Goal: Task Accomplishment & Management: Manage account settings

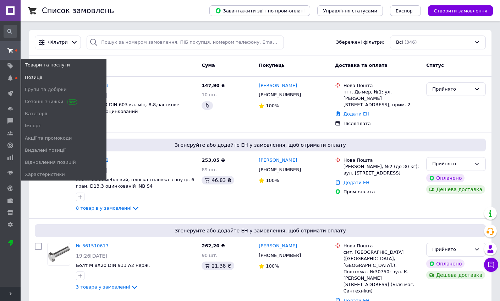
click at [34, 79] on span "Позиції" at bounding box center [33, 77] width 17 height 6
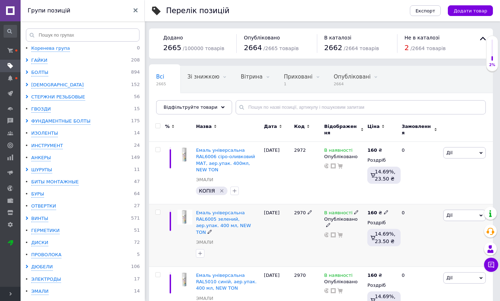
click at [309, 210] on icon at bounding box center [310, 212] width 4 height 4
type input "2971"
click at [298, 230] on div "2971" at bounding box center [308, 235] width 30 height 62
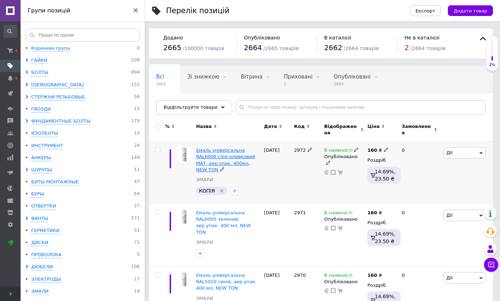
click at [218, 152] on span "Емаль універсальна RAL6006 сіро-оливковий МАТ, аер.упак. 400мл, NEW TON" at bounding box center [225, 159] width 59 height 25
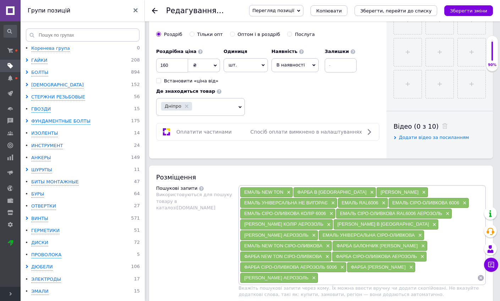
scroll to position [355, 0]
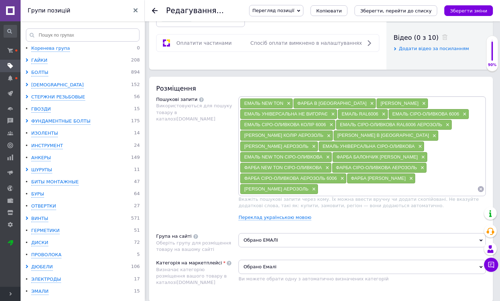
click at [349, 190] on input at bounding box center [398, 189] width 159 height 11
click at [371, 180] on span "ФАРБА [PERSON_NAME]" at bounding box center [378, 177] width 55 height 5
click at [358, 190] on input at bounding box center [398, 189] width 159 height 11
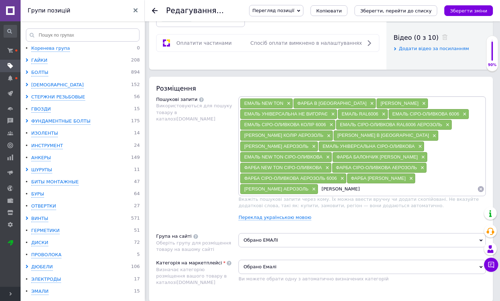
type input "[PERSON_NAME]"
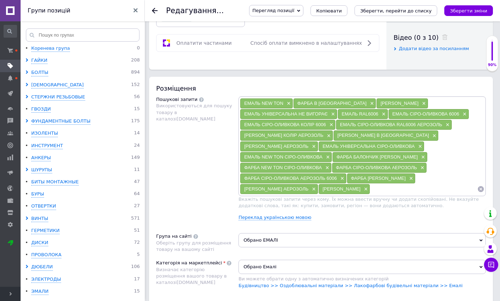
click at [358, 186] on span "[PERSON_NAME]" at bounding box center [342, 188] width 38 height 5
copy div "[PERSON_NAME] ×"
click at [370, 194] on input at bounding box center [423, 189] width 107 height 11
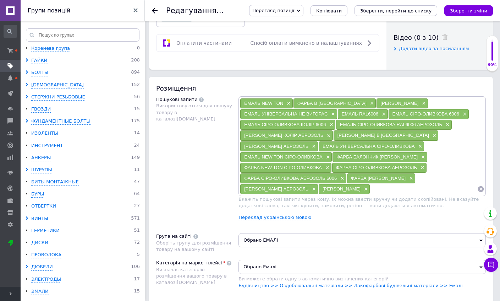
paste input "[PERSON_NAME]×"
type input "[PERSON_NAME] 6006"
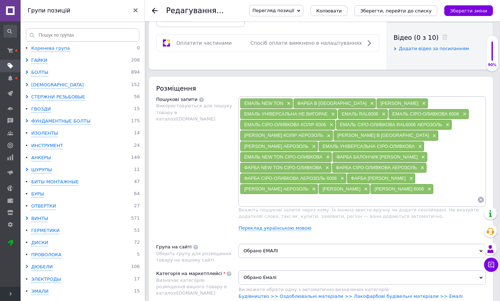
click at [353, 189] on span "[PERSON_NAME]" at bounding box center [342, 188] width 38 height 5
copy div "[PERSON_NAME] ×"
click at [326, 199] on input at bounding box center [359, 199] width 238 height 11
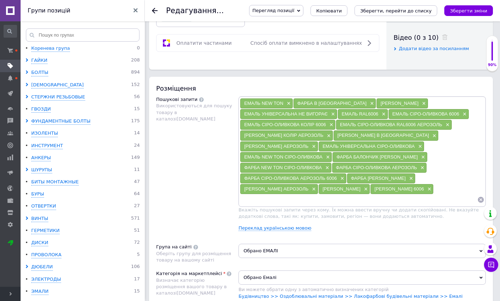
paste input "[PERSON_NAME]×"
drag, startPoint x: 270, startPoint y: 199, endPoint x: 260, endPoint y: 199, distance: 10.3
click at [260, 199] on input "[PERSON_NAME]" at bounding box center [359, 199] width 238 height 11
type input "[PERSON_NAME] [PERSON_NAME]"
click at [284, 201] on span "[PERSON_NAME] [PERSON_NAME]" at bounding box center [282, 199] width 77 height 5
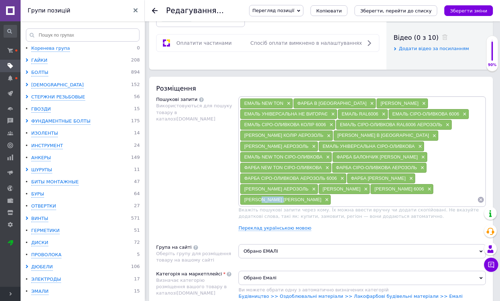
click at [284, 201] on span "[PERSON_NAME] [PERSON_NAME]" at bounding box center [282, 199] width 77 height 5
click at [285, 201] on span "[PERSON_NAME] [PERSON_NAME]" at bounding box center [282, 199] width 77 height 5
copy div "[PERSON_NAME] [PERSON_NAME] ×"
click at [337, 198] on input at bounding box center [404, 199] width 146 height 11
paste input "[PERSON_NAME] [PERSON_NAME]×"
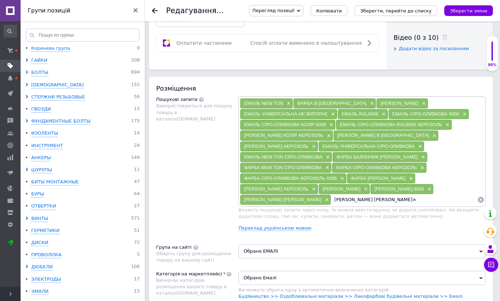
click at [392, 199] on input "[PERSON_NAME] [PERSON_NAME]×" at bounding box center [404, 199] width 146 height 11
type input "[PERSON_NAME] МАТОВА 6006"
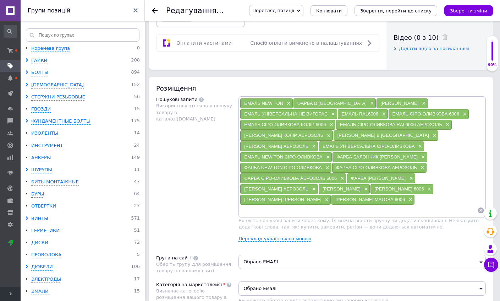
click at [300, 212] on input at bounding box center [359, 210] width 238 height 11
type input "ФАРБА СІРА МАТ АЕРОЗОЛЬ"
click at [458, 11] on icon "Зберегти зміни" at bounding box center [468, 10] width 37 height 5
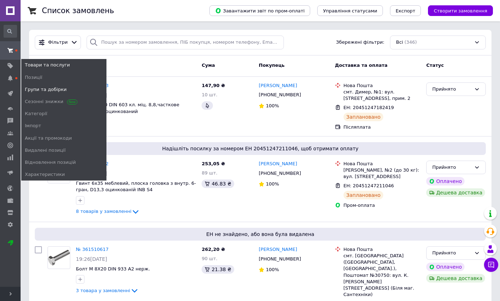
click at [44, 90] on span "Групи та добірки" at bounding box center [46, 89] width 42 height 6
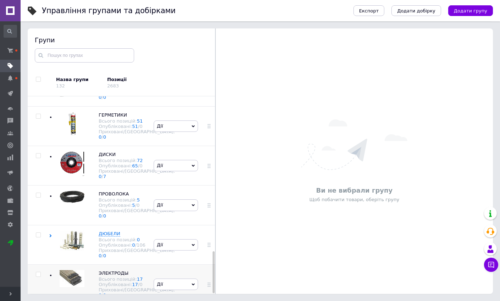
scroll to position [734, 0]
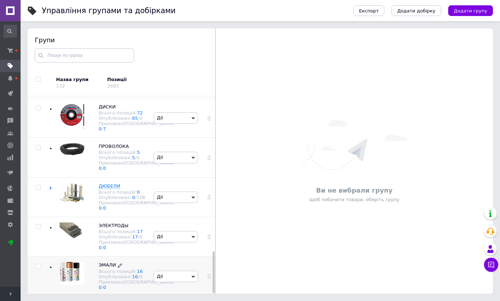
click at [112, 262] on span "ЭМАЛИ" at bounding box center [107, 264] width 17 height 5
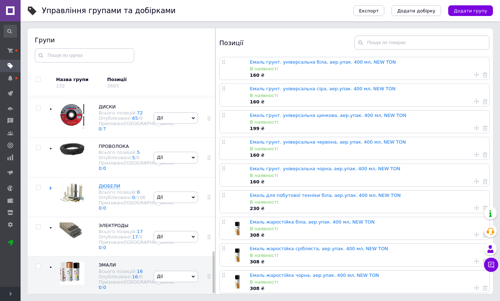
scroll to position [196, 0]
